Goal: Information Seeking & Learning: Learn about a topic

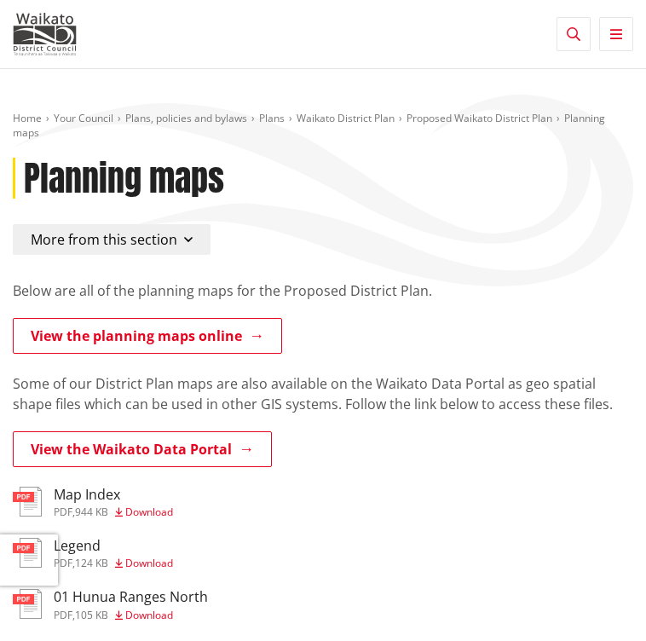
click at [158, 345] on link "View the planning maps online" at bounding box center [147, 336] width 269 height 36
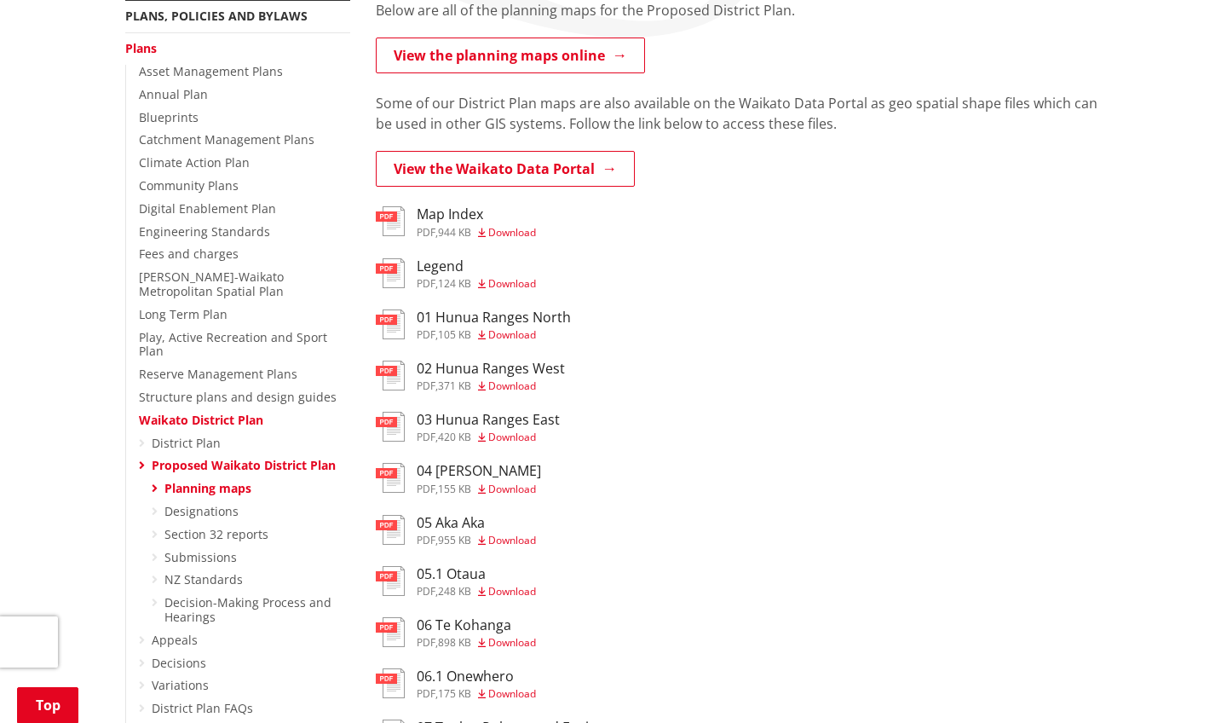
scroll to position [349, 0]
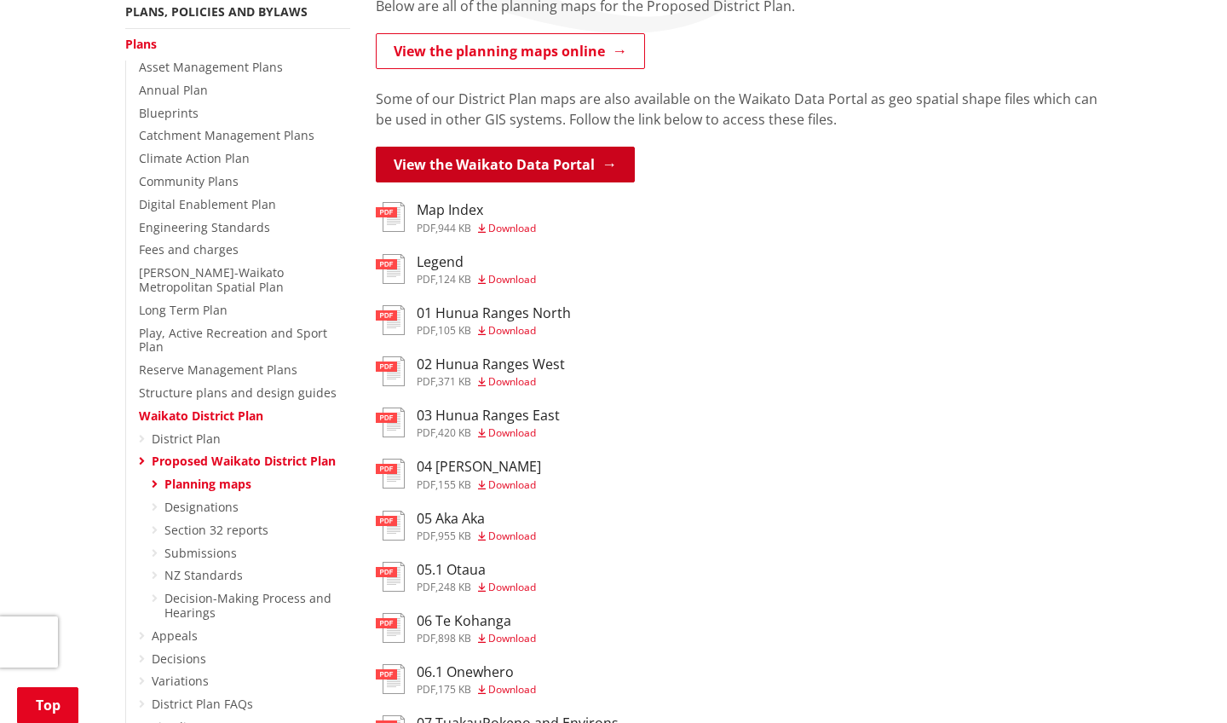
click at [469, 170] on link "View the Waikato Data Portal" at bounding box center [505, 165] width 259 height 36
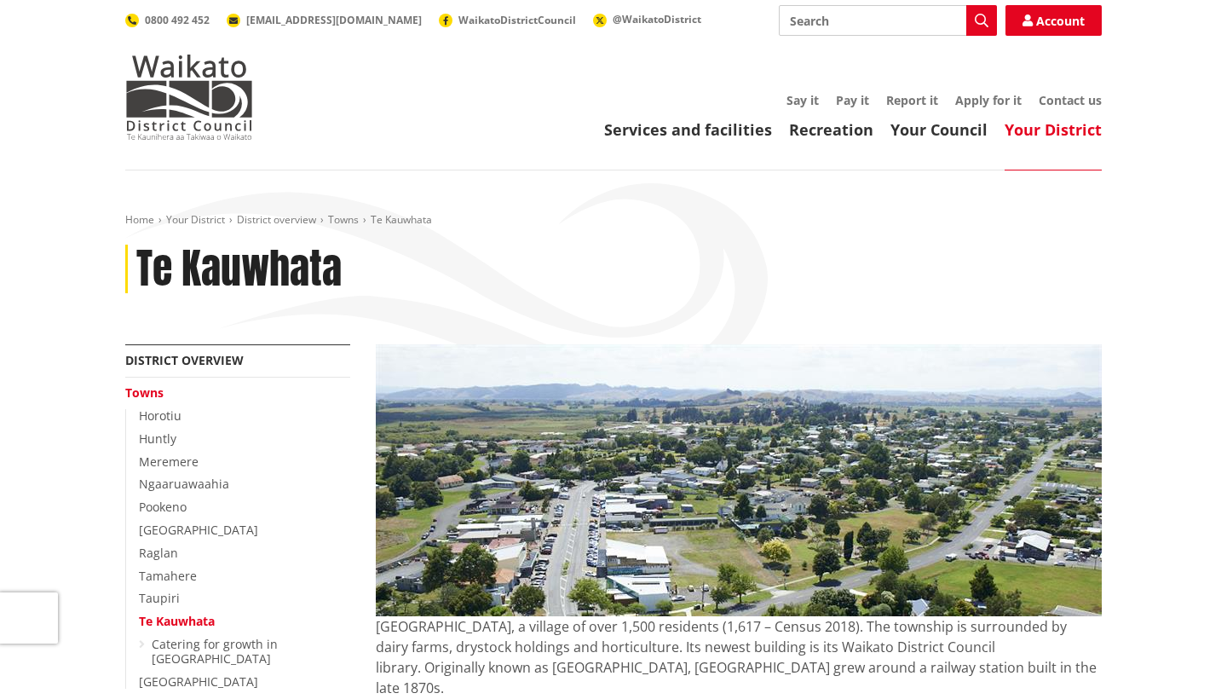
click at [842, 17] on input "Search" at bounding box center [888, 20] width 218 height 31
type input "zone"
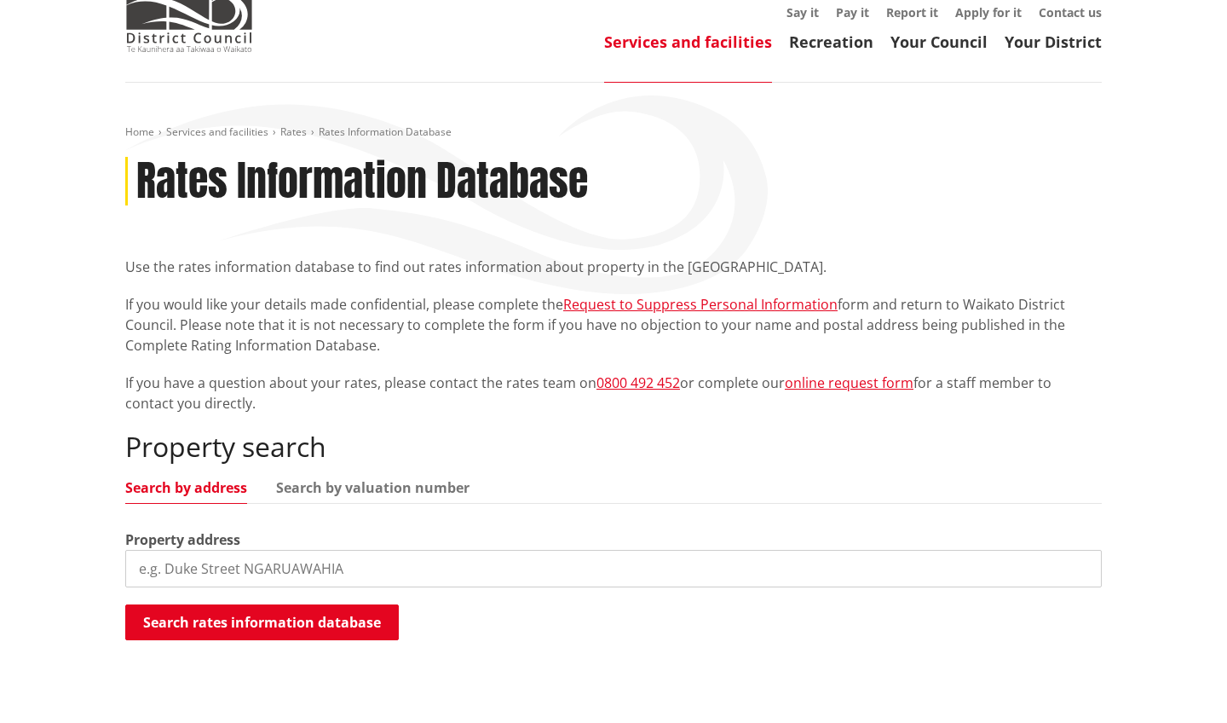
scroll to position [285, 0]
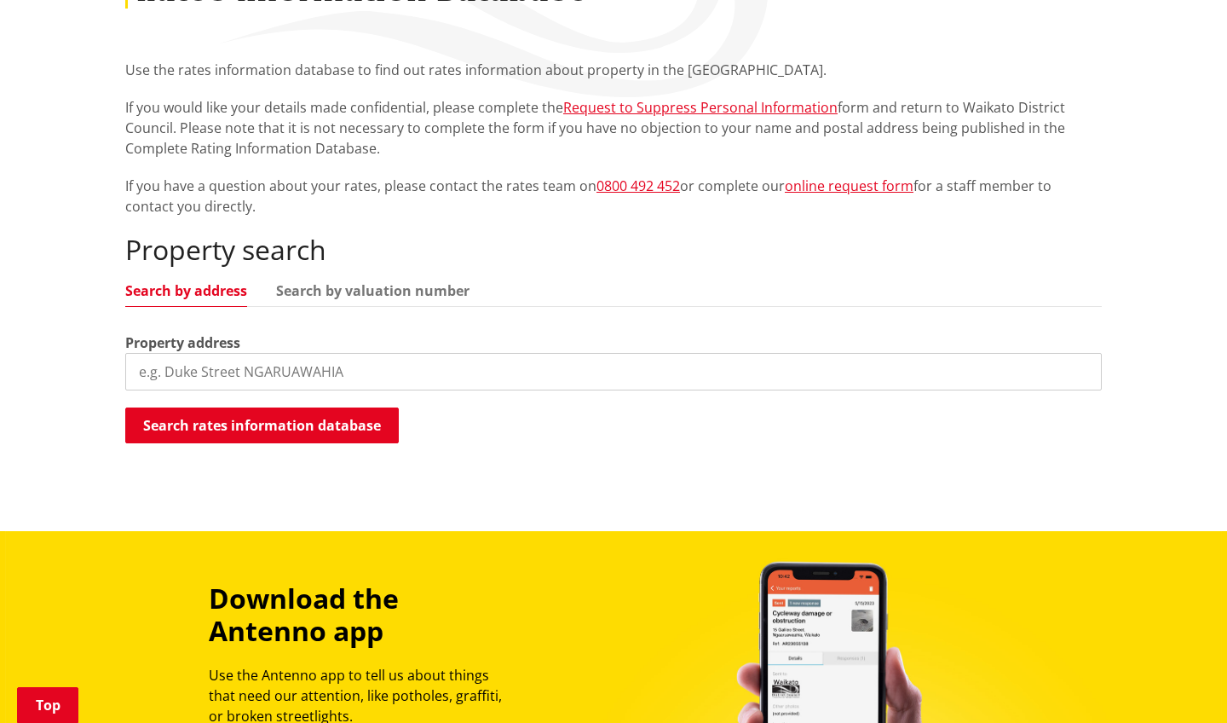
click at [439, 372] on input "search" at bounding box center [613, 371] width 976 height 37
type input "[STREET_ADDRESS][PERSON_NAME]"
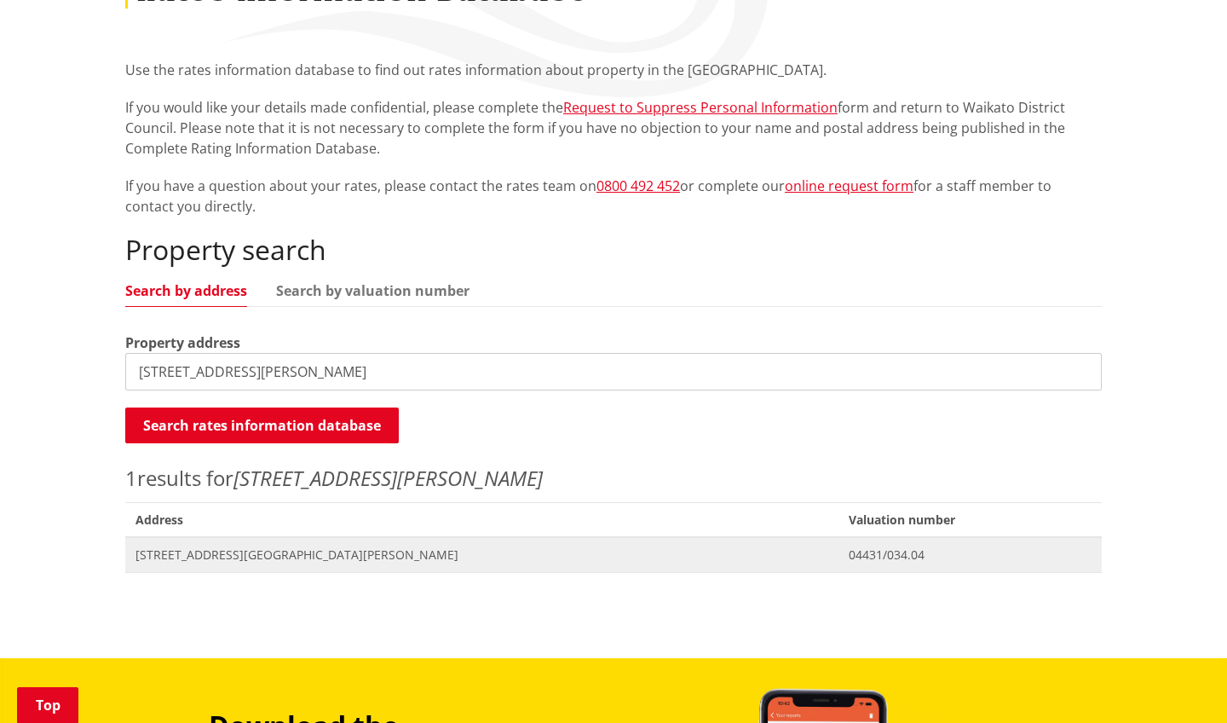
click at [268, 563] on span "Address [STREET_ADDRESS][PERSON_NAME]" at bounding box center [481, 554] width 713 height 35
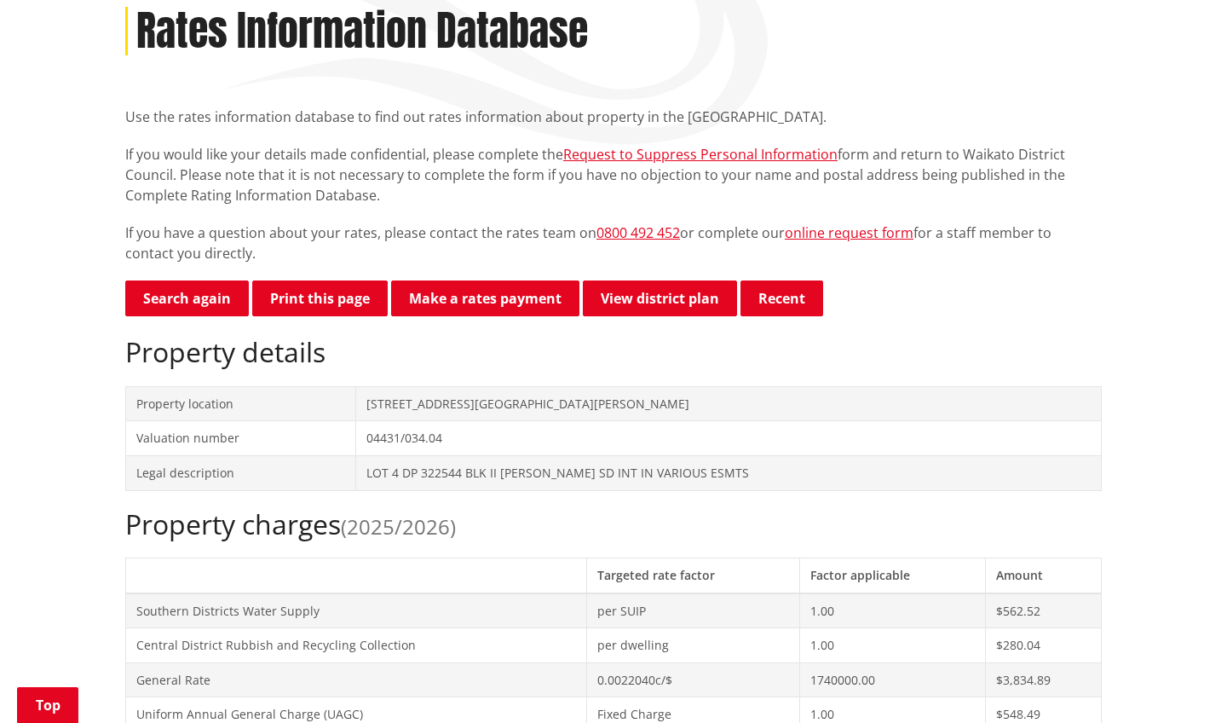
scroll to position [241, 0]
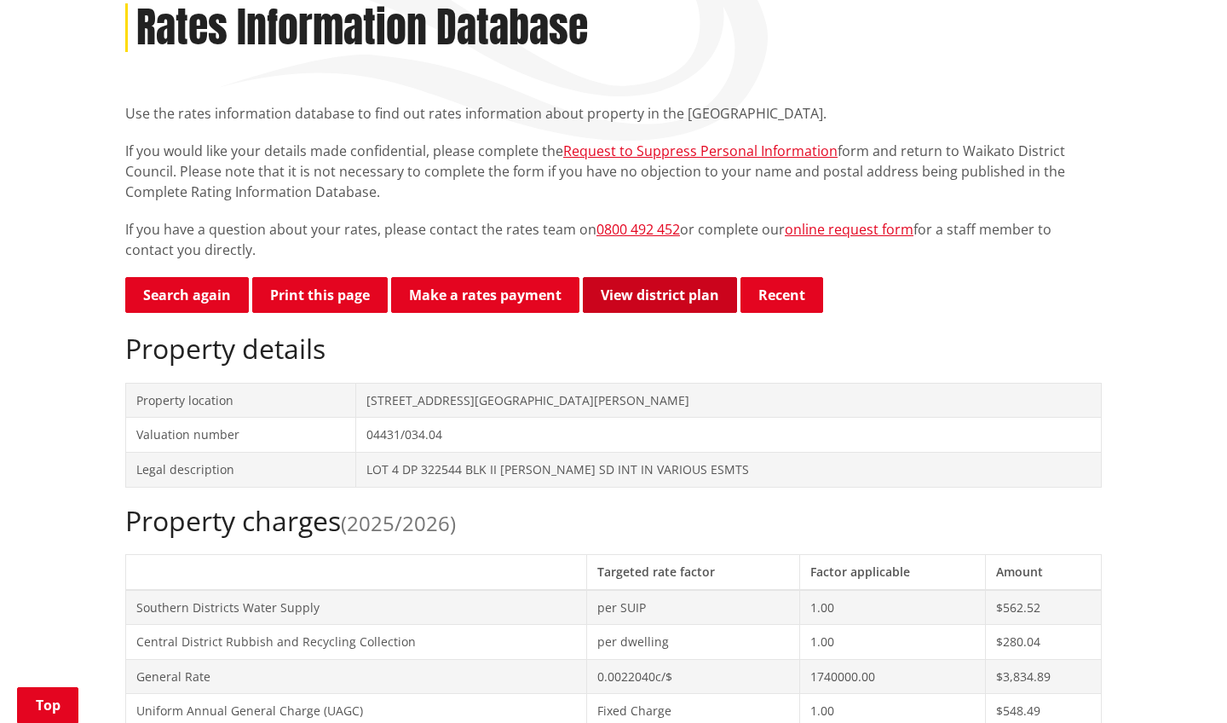
click at [706, 292] on link "View district plan" at bounding box center [660, 295] width 154 height 36
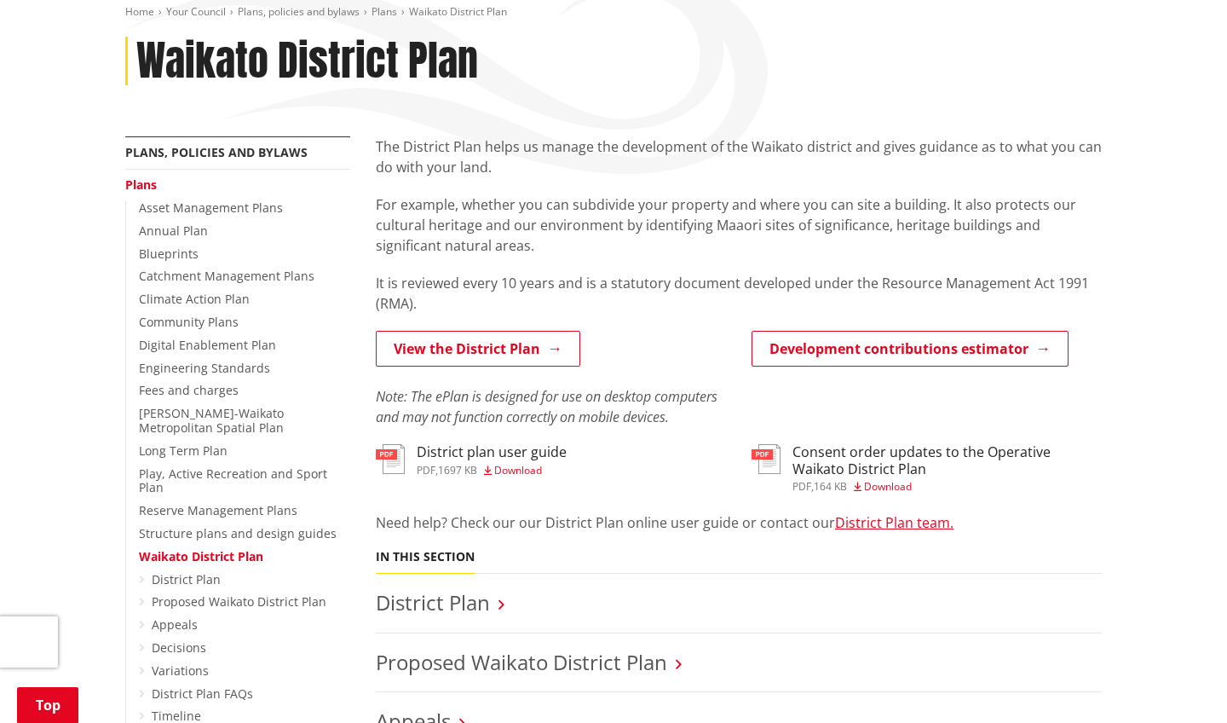
scroll to position [207, 0]
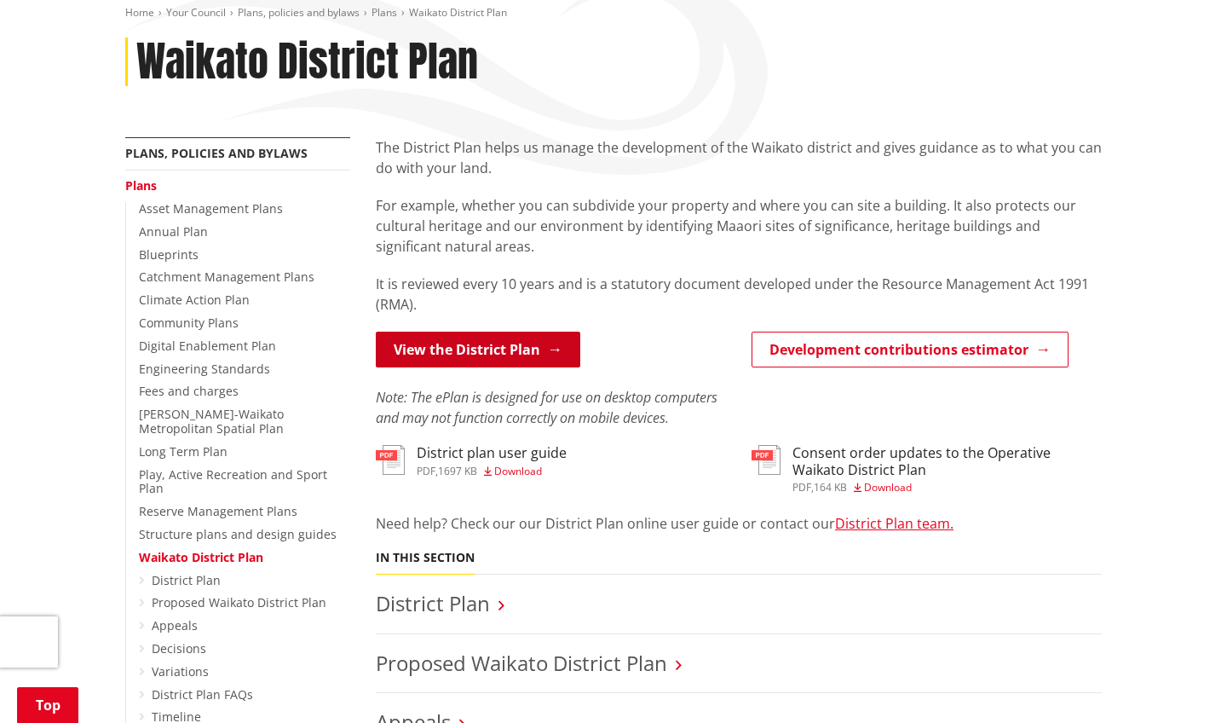
click at [510, 348] on link "View the District Plan" at bounding box center [478, 349] width 205 height 36
